Goal: Transaction & Acquisition: Book appointment/travel/reservation

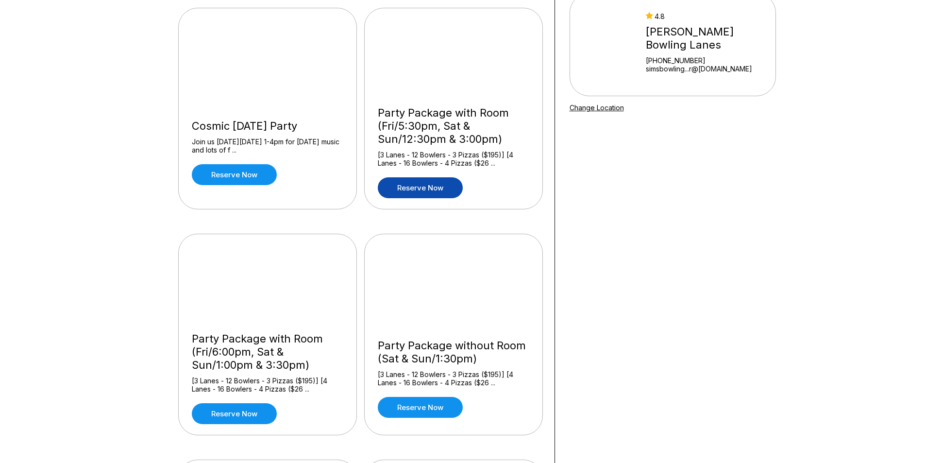
scroll to position [146, 0]
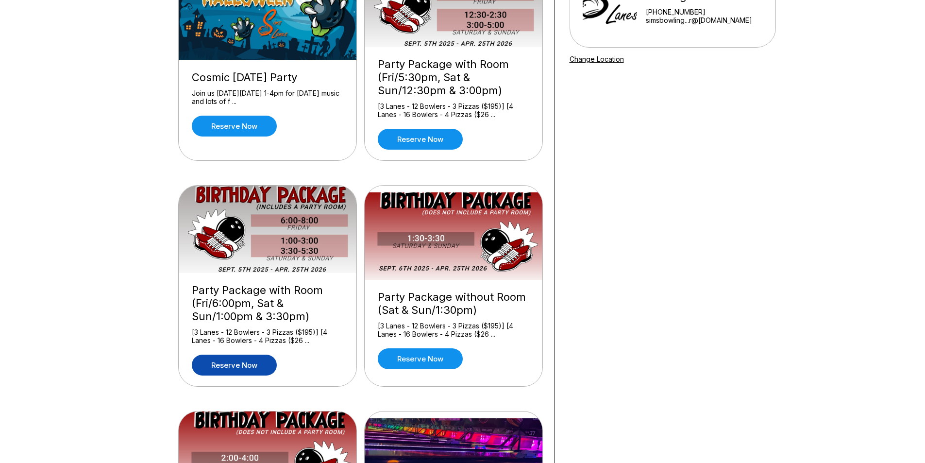
click at [202, 363] on link "Reserve now" at bounding box center [234, 364] width 85 height 21
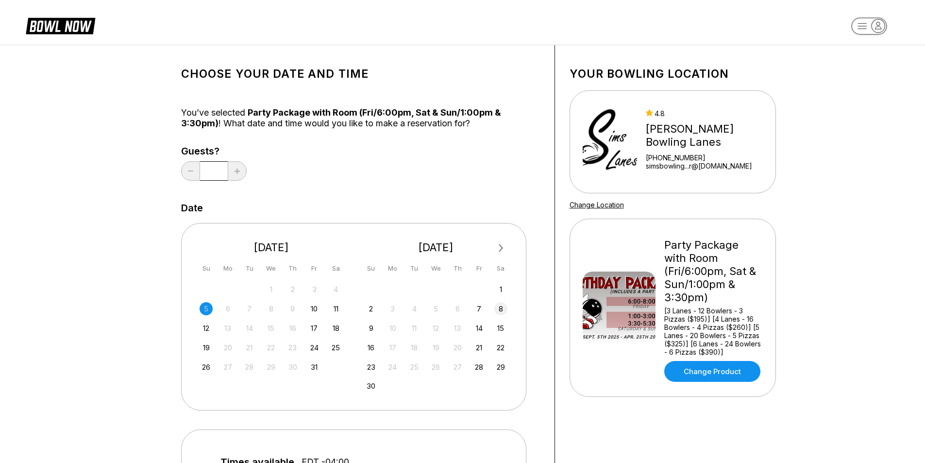
click at [499, 309] on div "8" at bounding box center [500, 308] width 13 height 13
click at [336, 286] on div "1" at bounding box center [335, 289] width 13 height 13
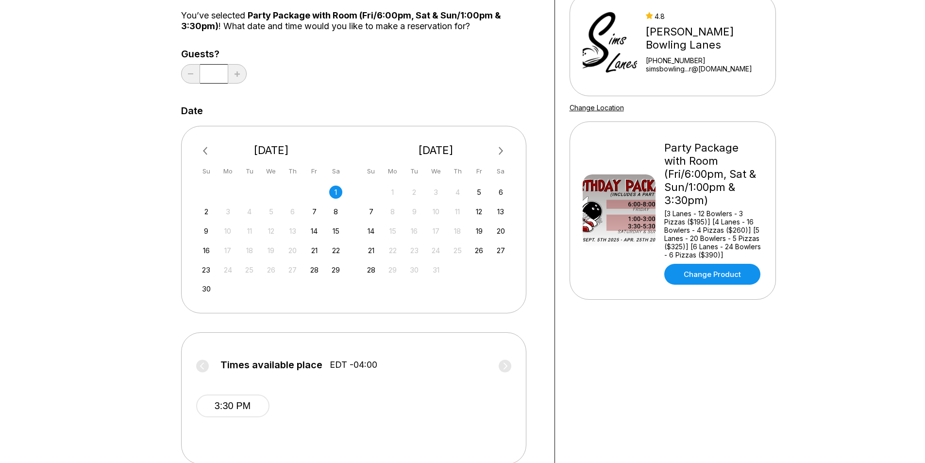
scroll to position [194, 0]
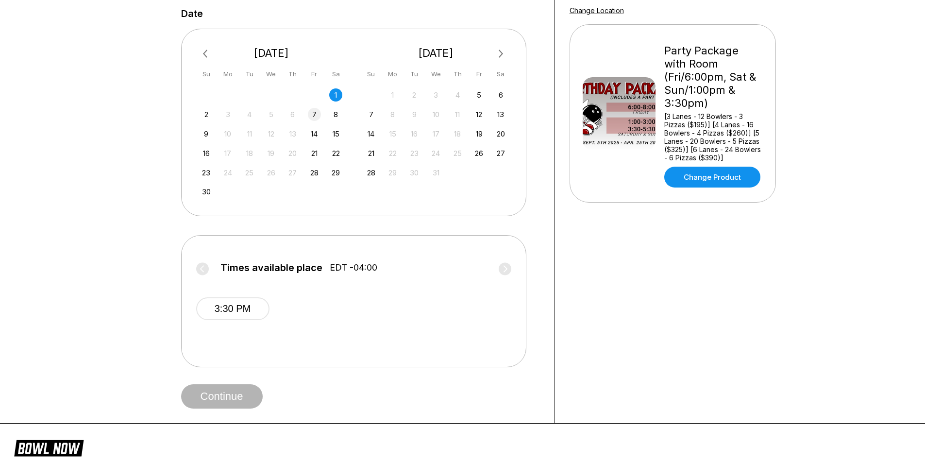
click at [311, 113] on div "7" at bounding box center [314, 114] width 13 height 13
click at [337, 113] on div "8" at bounding box center [335, 114] width 13 height 13
click at [333, 132] on div "15" at bounding box center [335, 133] width 13 height 13
click at [336, 98] on div "1" at bounding box center [335, 94] width 13 height 13
click at [336, 117] on div "8" at bounding box center [335, 114] width 13 height 13
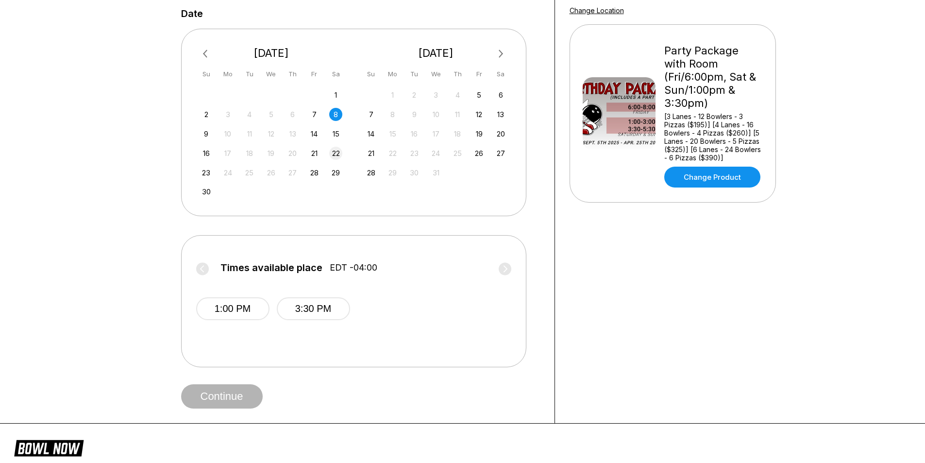
click at [336, 155] on div "22" at bounding box center [335, 153] width 13 height 13
click at [333, 131] on div "15" at bounding box center [335, 133] width 13 height 13
click at [336, 115] on div "8" at bounding box center [335, 114] width 13 height 13
click at [208, 134] on div "9" at bounding box center [206, 133] width 13 height 13
click at [333, 93] on div "1" at bounding box center [335, 94] width 13 height 13
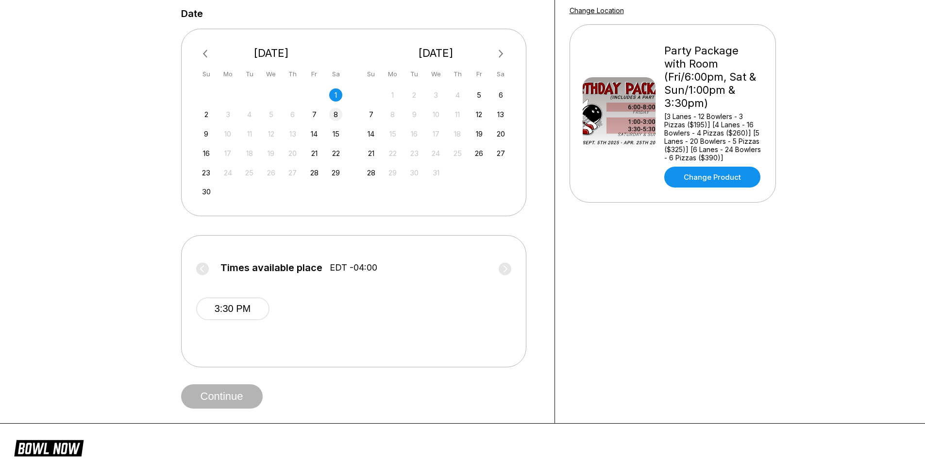
click at [336, 114] on div "8" at bounding box center [335, 114] width 13 height 13
click at [693, 167] on link "Change Product" at bounding box center [712, 177] width 96 height 21
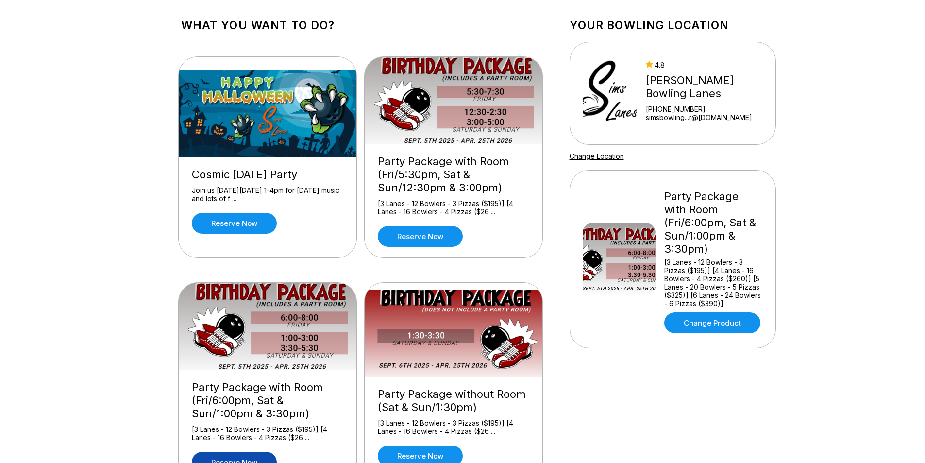
scroll to position [97, 0]
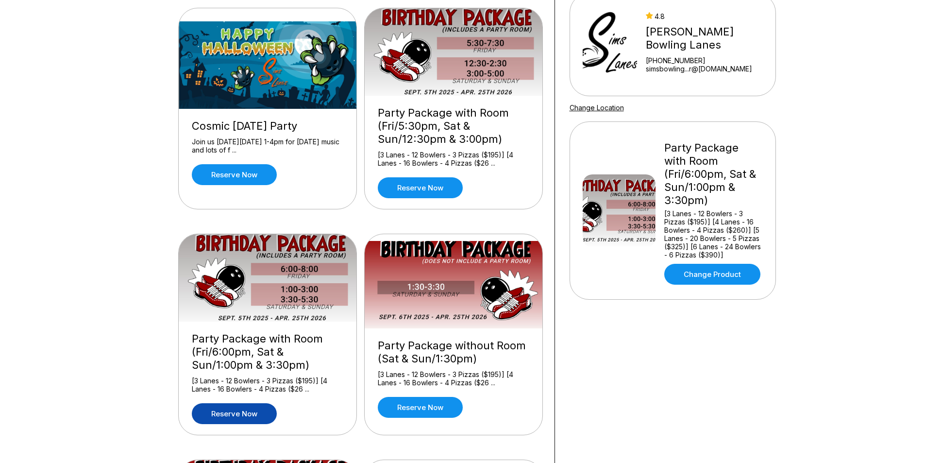
click at [246, 416] on link "Reserve now" at bounding box center [234, 413] width 85 height 21
